Goal: Information Seeking & Learning: Find specific fact

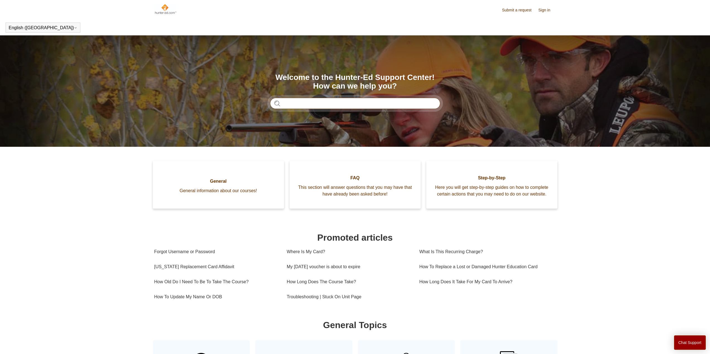
click at [324, 103] on input "Search" at bounding box center [355, 103] width 170 height 11
type input "**********"
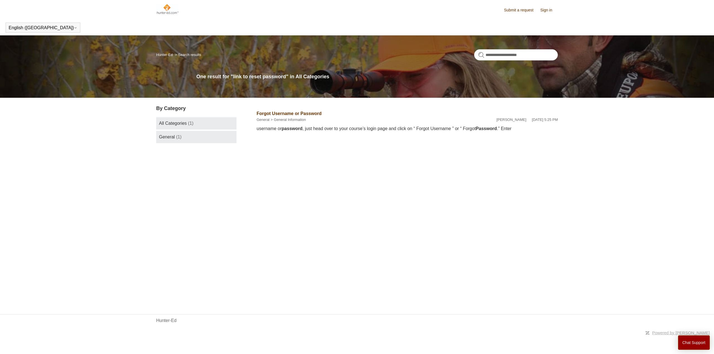
click at [171, 135] on span "General" at bounding box center [167, 137] width 16 height 5
click at [544, 11] on link "Sign in" at bounding box center [549, 10] width 18 height 6
